Goal: Information Seeking & Learning: Learn about a topic

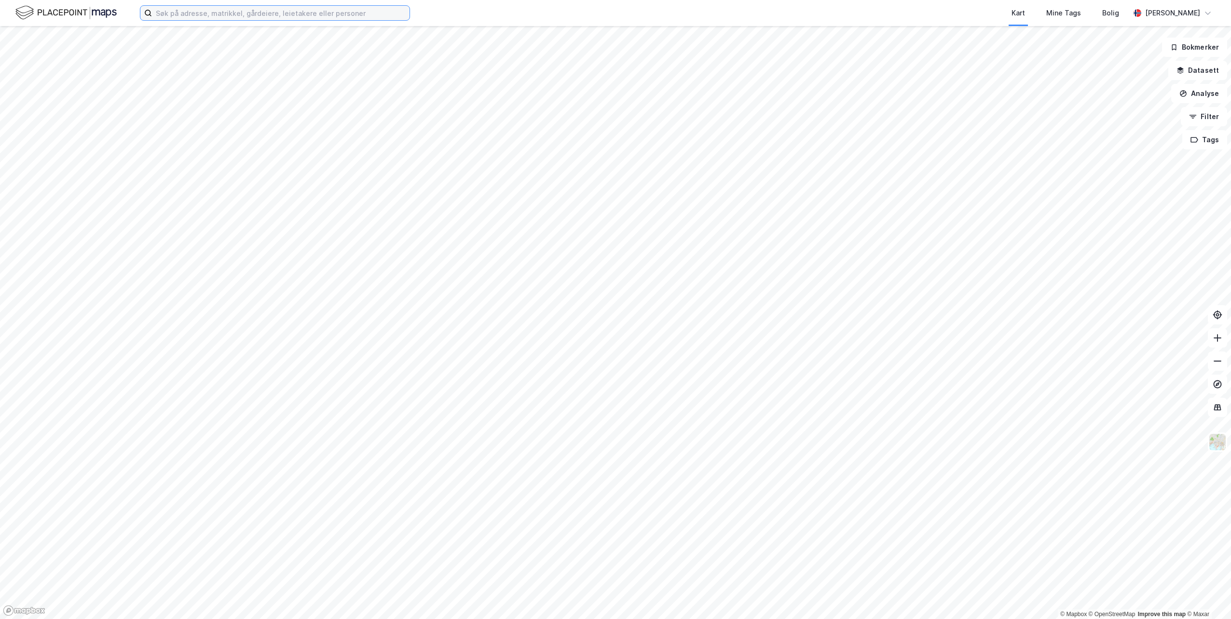
click at [169, 14] on input at bounding box center [281, 13] width 258 height 14
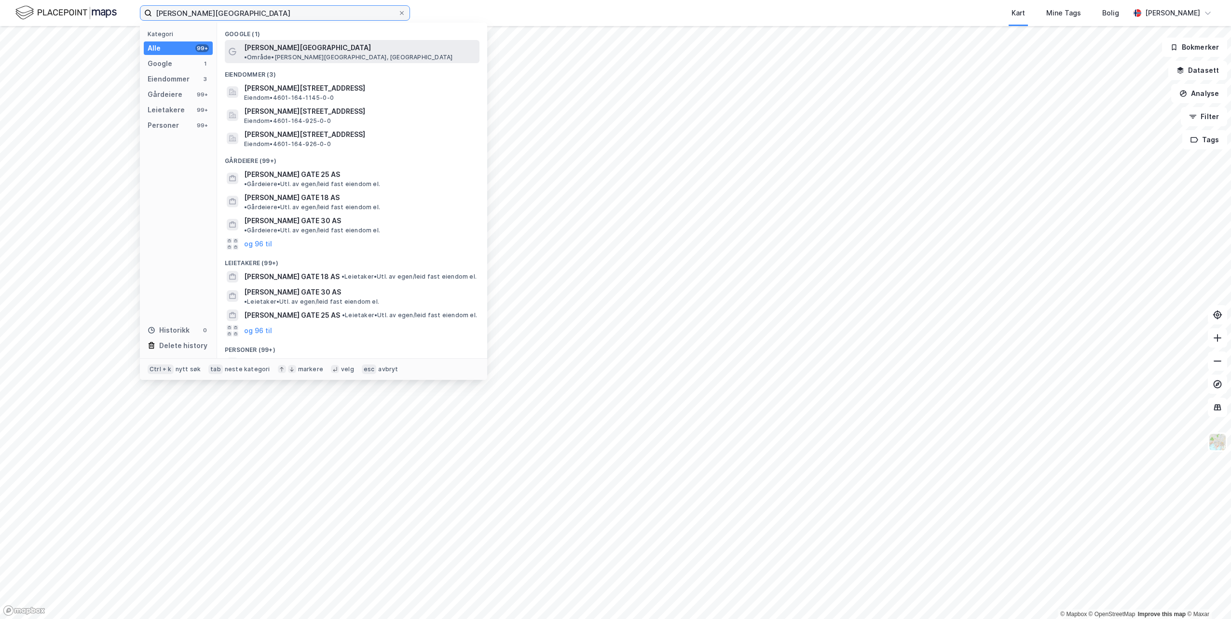
type input "[PERSON_NAME][GEOGRAPHIC_DATA]"
